Goal: Information Seeking & Learning: Find specific fact

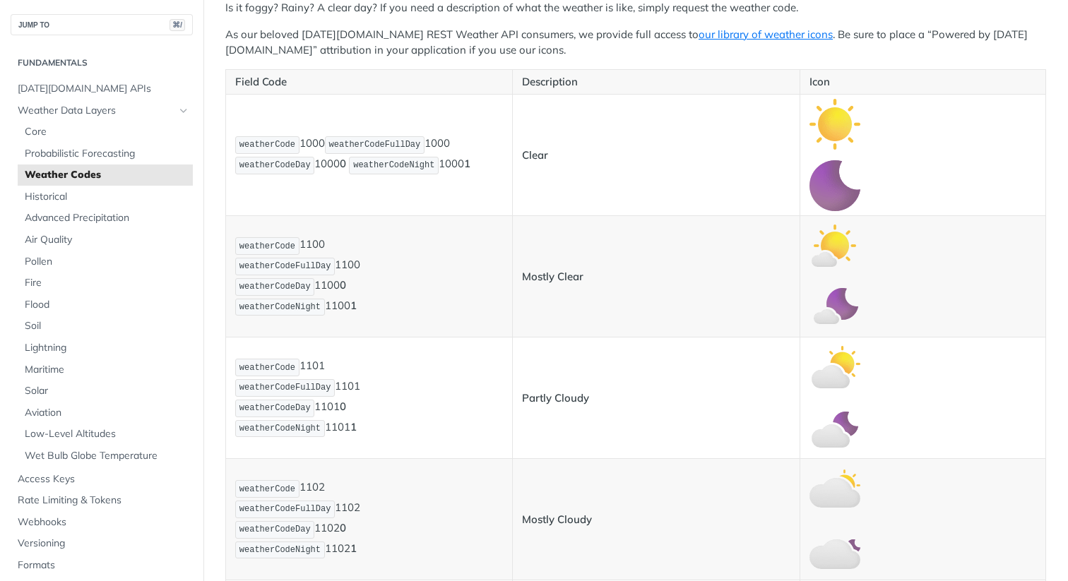
scroll to position [324, 0]
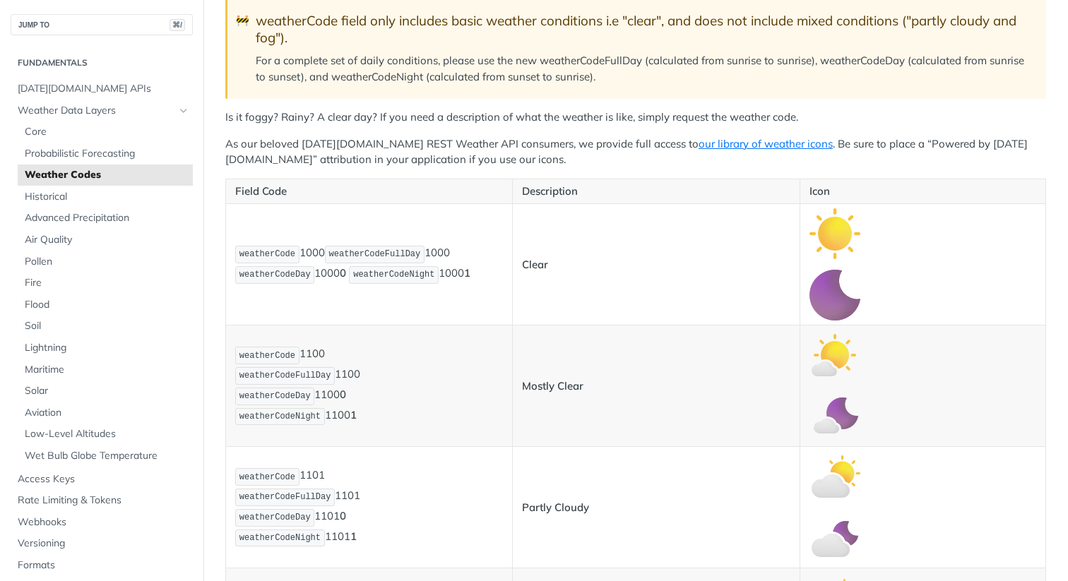
scroll to position [222, 0]
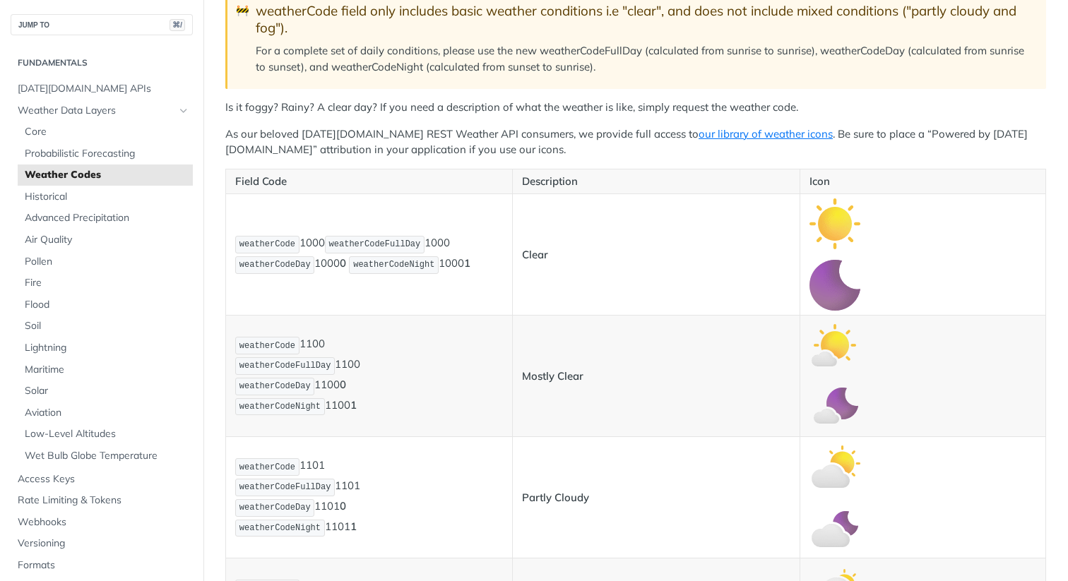
click at [383, 263] on span "weatherCodeNight" at bounding box center [393, 265] width 81 height 10
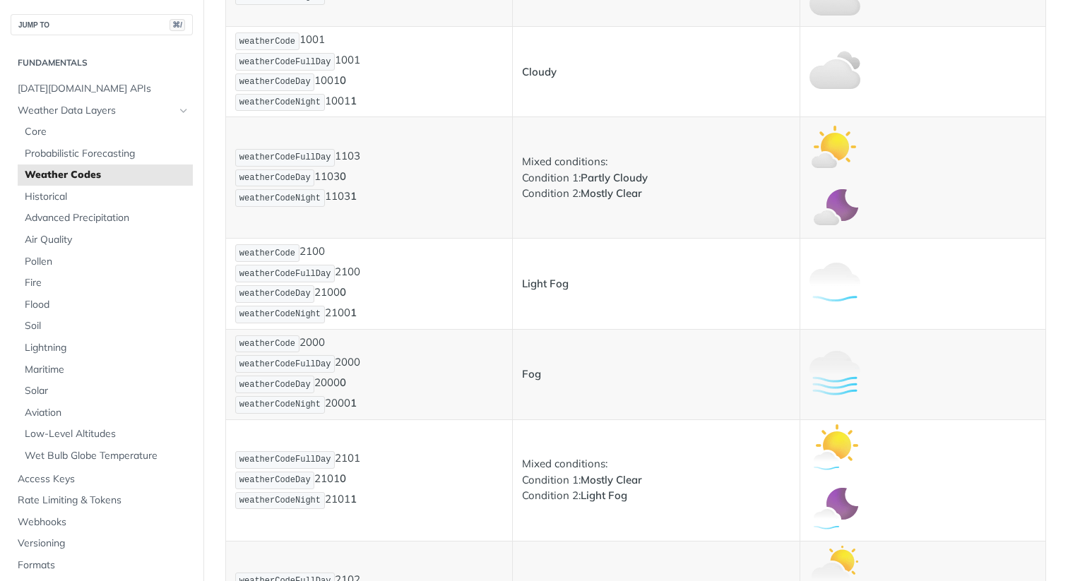
scroll to position [845, 0]
